Goal: Task Accomplishment & Management: Manage account settings

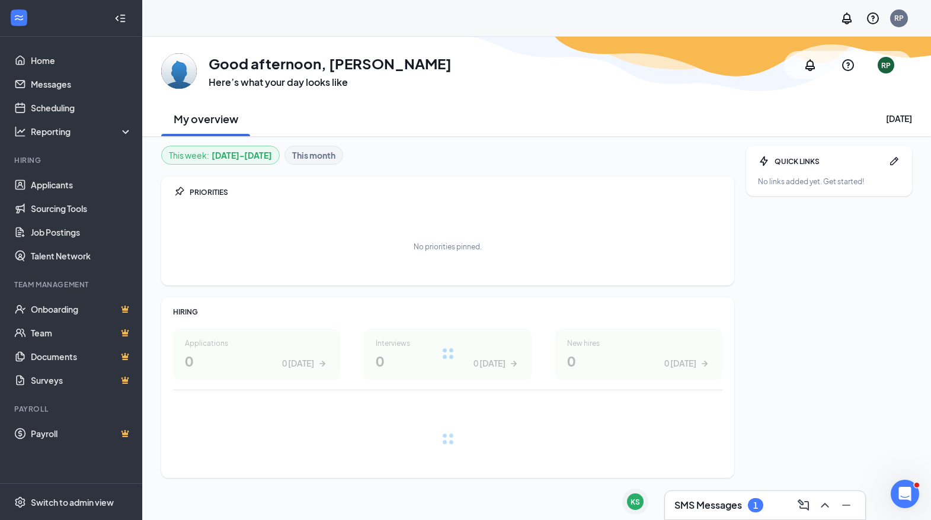
click at [704, 513] on div "SMS Messages 1" at bounding box center [764, 505] width 181 height 19
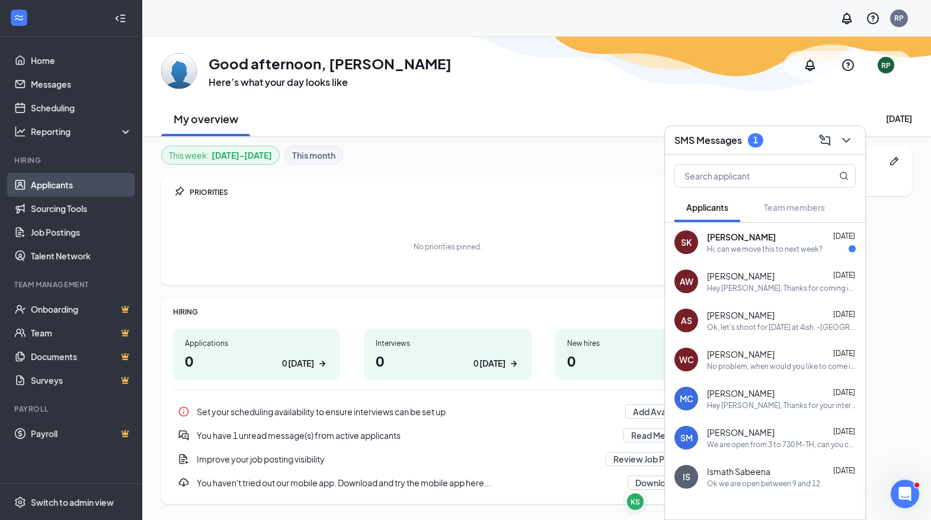
click at [91, 182] on link "Applicants" at bounding box center [81, 185] width 101 height 24
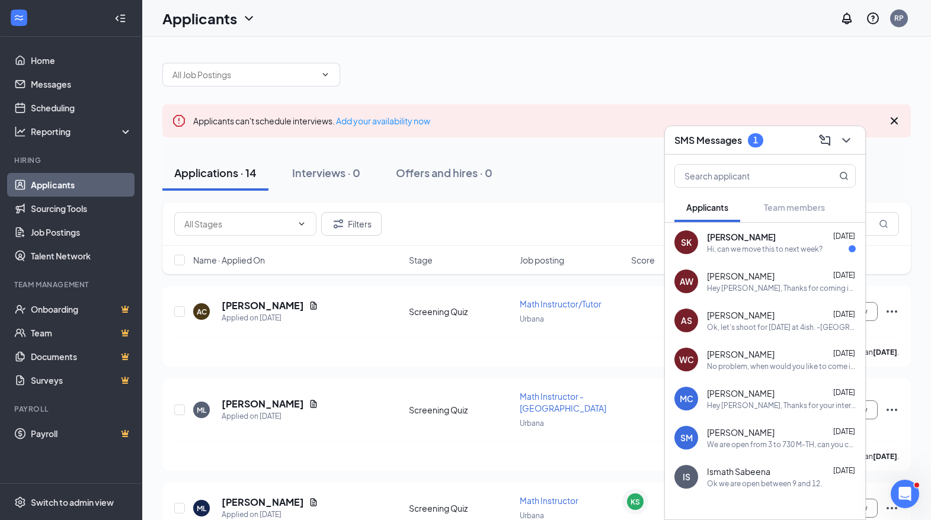
click at [718, 268] on div "[PERSON_NAME] [DATE] Hey [PERSON_NAME], Thanks for coming in [DATE] to chat. We…" at bounding box center [765, 281] width 200 height 39
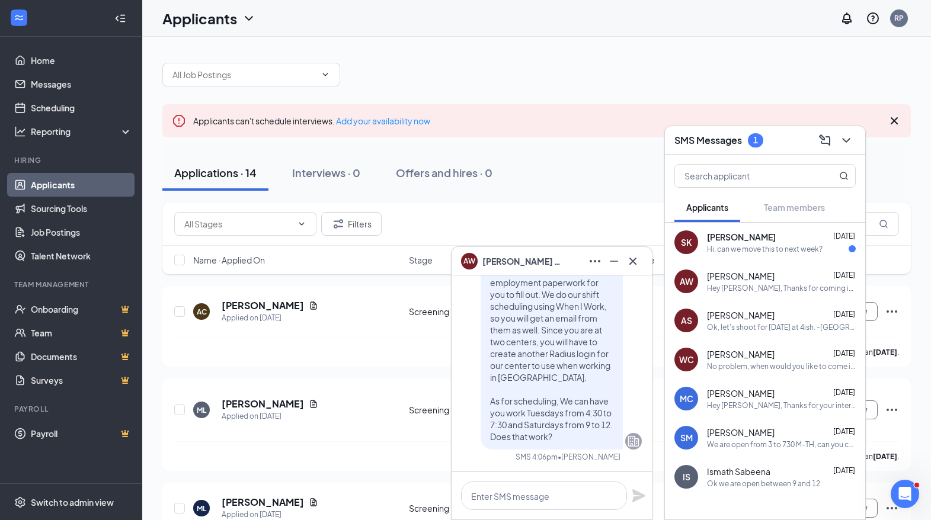
click at [505, 267] on span "[PERSON_NAME]" at bounding box center [523, 261] width 83 height 13
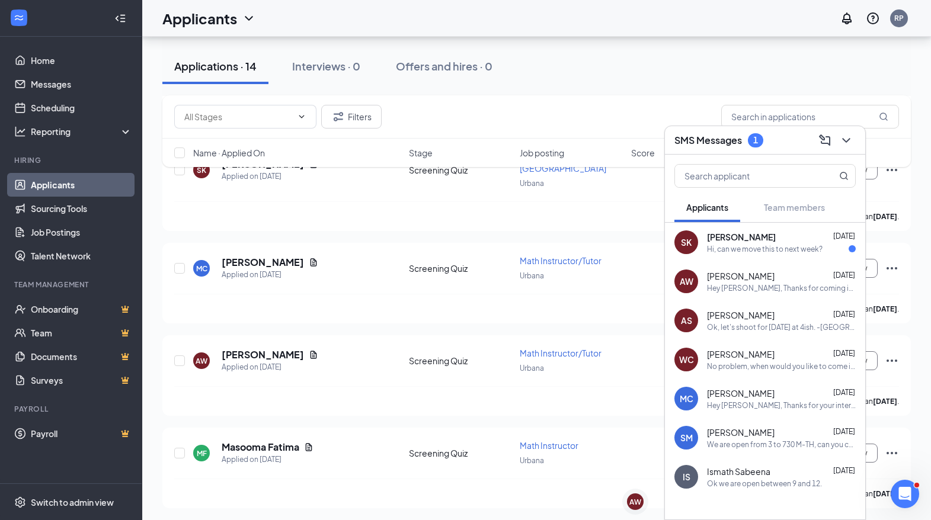
scroll to position [539, 0]
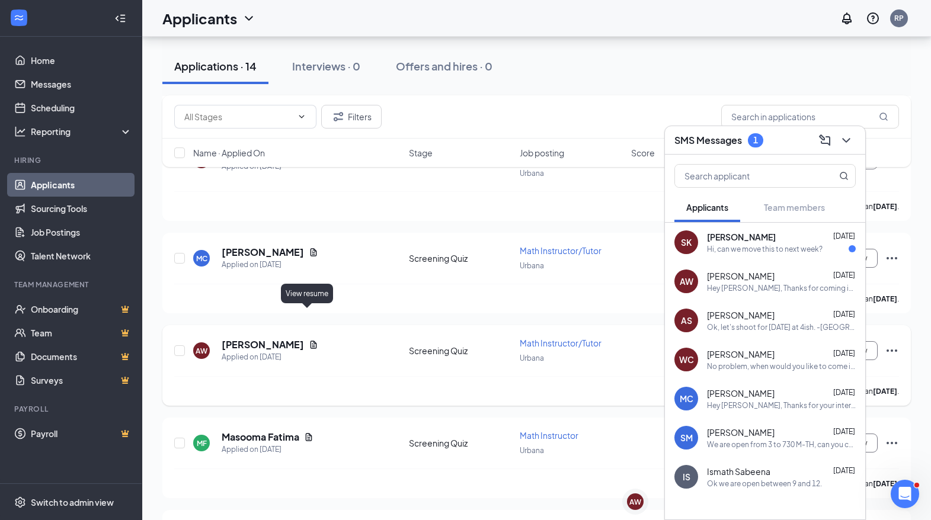
click at [309, 340] on icon "Document" at bounding box center [313, 344] width 9 height 9
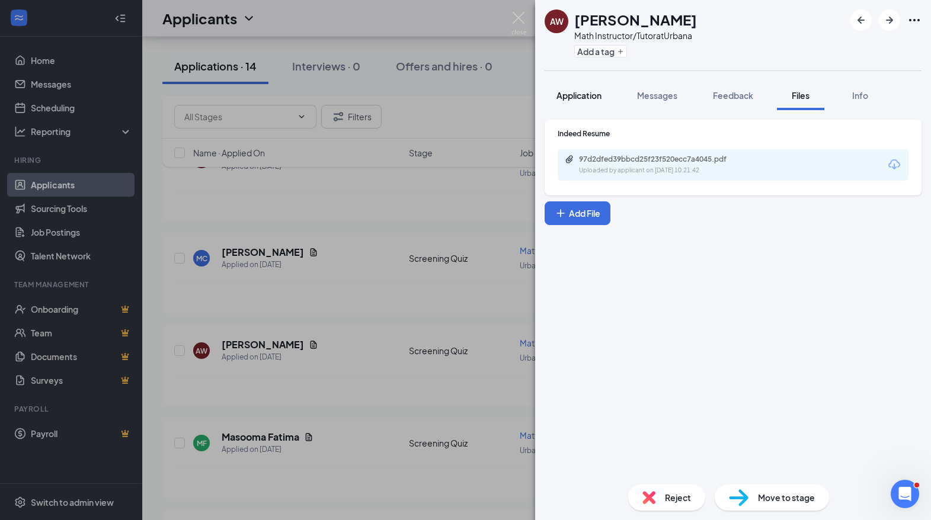
click at [588, 87] on button "Application" at bounding box center [579, 96] width 69 height 30
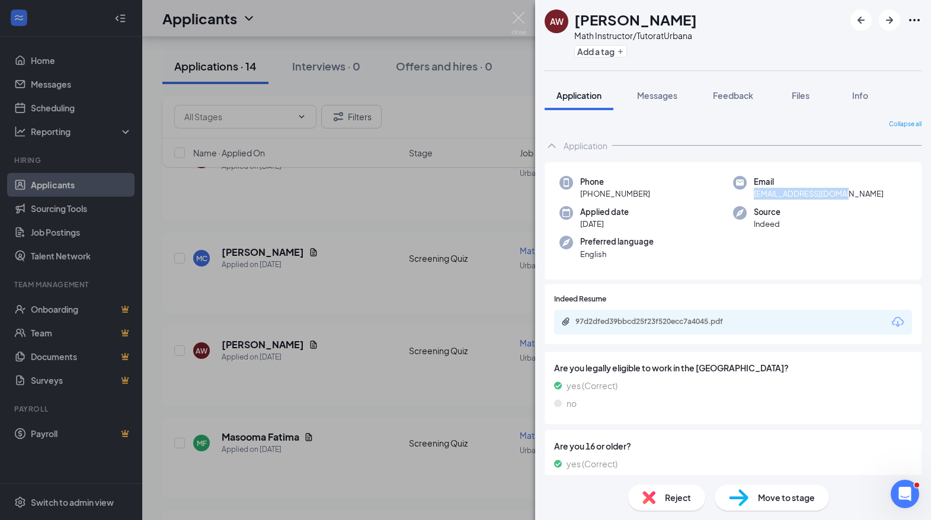
drag, startPoint x: 753, startPoint y: 196, endPoint x: 857, endPoint y: 197, distance: 104.3
click at [856, 198] on div "Email [EMAIL_ADDRESS][DOMAIN_NAME]" at bounding box center [820, 188] width 174 height 24
copy span "[EMAIL_ADDRESS][DOMAIN_NAME]"
click at [262, 269] on div "[PERSON_NAME] Math Instructor/Tutor at [GEOGRAPHIC_DATA] Add a tag Application …" at bounding box center [465, 260] width 931 height 520
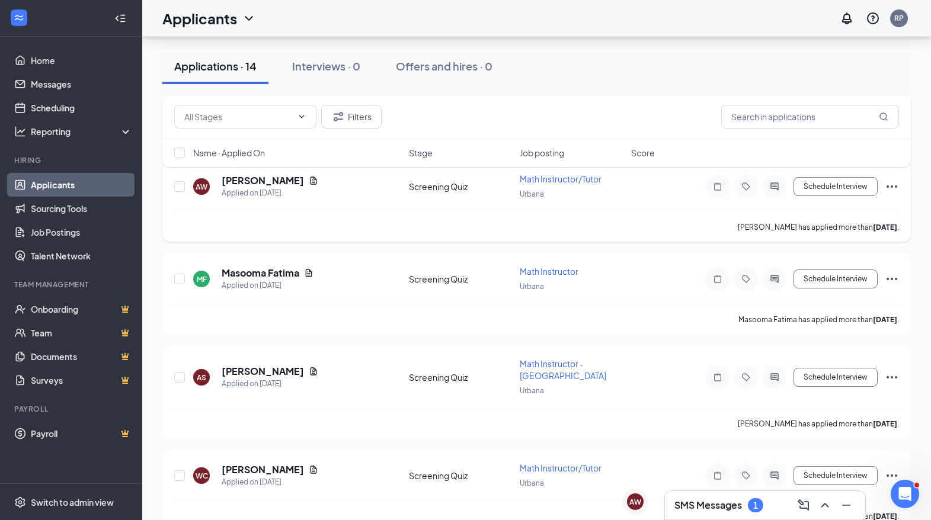
scroll to position [704, 0]
click at [293, 364] on h5 "[PERSON_NAME]" at bounding box center [263, 370] width 82 height 13
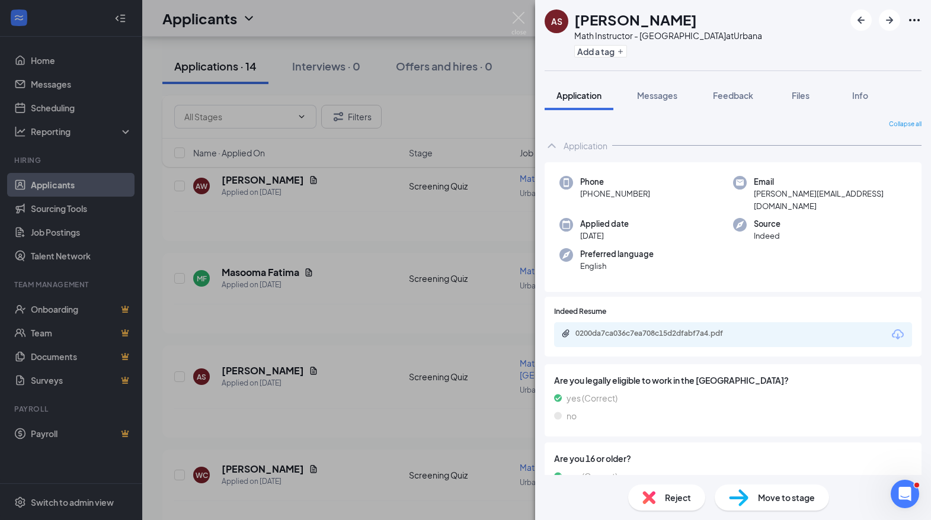
click at [769, 194] on span "[PERSON_NAME][EMAIL_ADDRESS][DOMAIN_NAME]" at bounding box center [830, 200] width 153 height 24
copy span "[PERSON_NAME][EMAIL_ADDRESS][DOMAIN_NAME]"
